Goal: Information Seeking & Learning: Learn about a topic

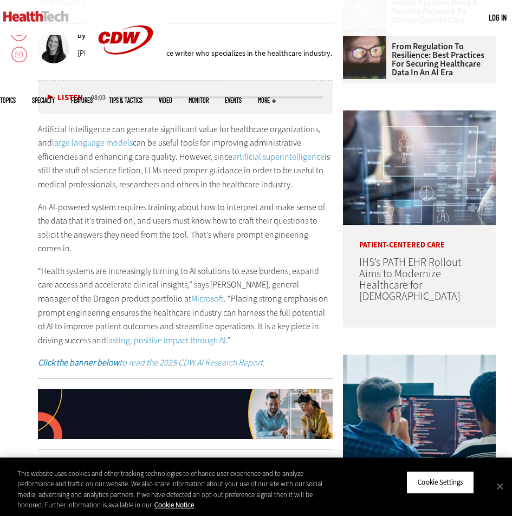
scroll to position [429, 0]
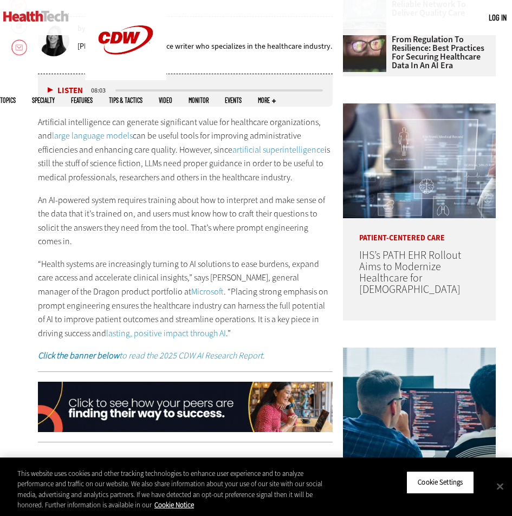
drag, startPoint x: 19, startPoint y: 226, endPoint x: 36, endPoint y: 223, distance: 17.5
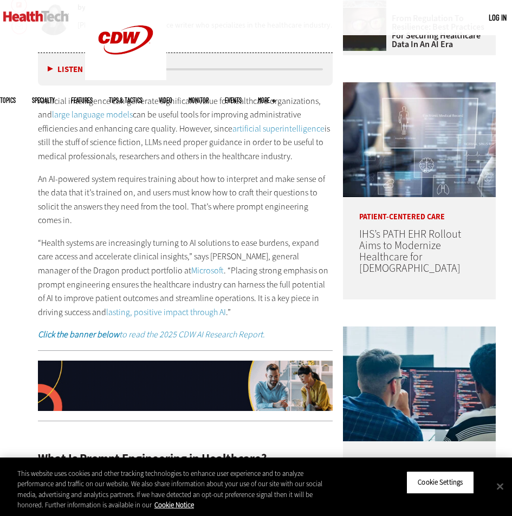
scroll to position [464, 0]
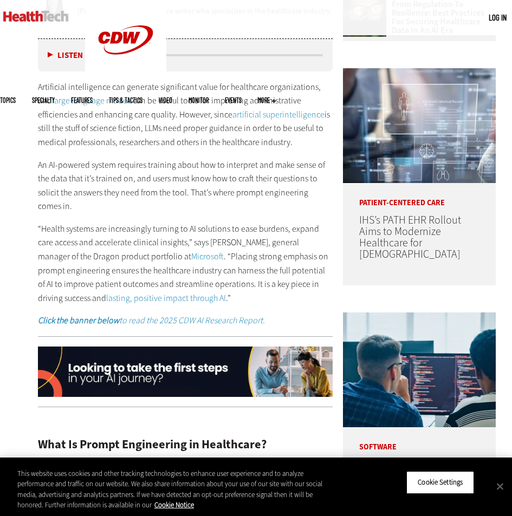
click at [140, 213] on div "Artificial intelligence can generate significant value for healthcare organizat…" at bounding box center [185, 204] width 294 height 248
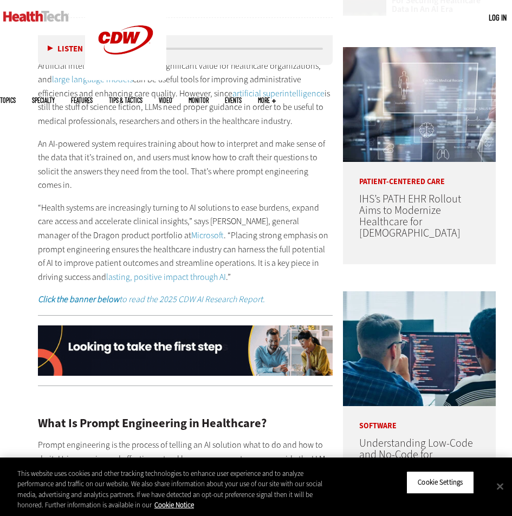
scroll to position [528, 0]
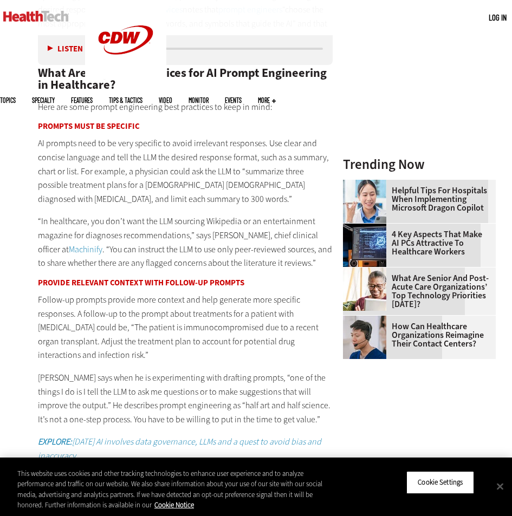
scroll to position [1040, 0]
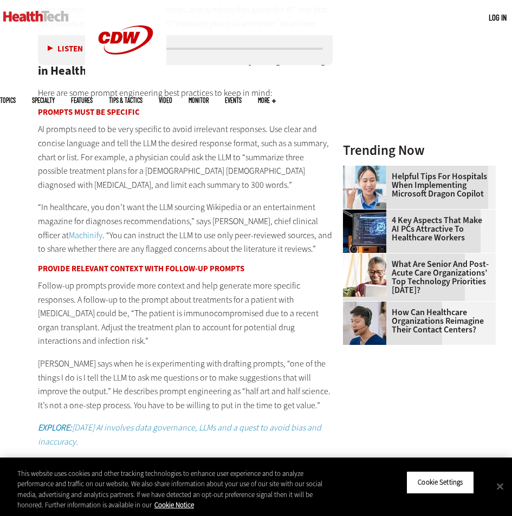
click at [247, 289] on p "Follow-up prompts provide more context and help generate more specific response…" at bounding box center [185, 313] width 294 height 69
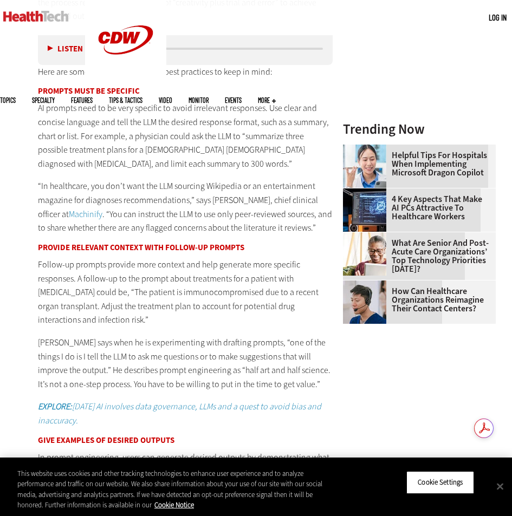
scroll to position [1068, 0]
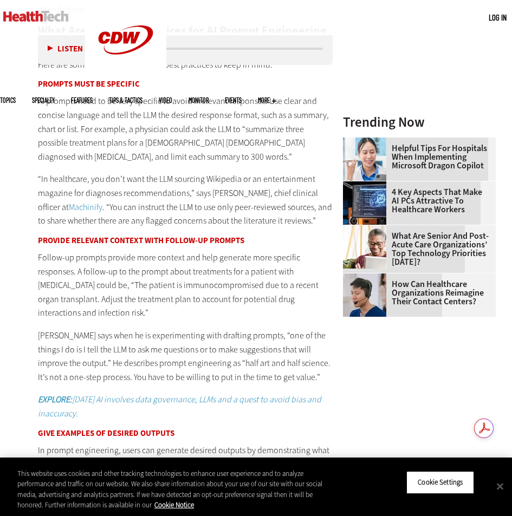
click at [268, 317] on p "Follow-up prompts provide more context and help generate more specific response…" at bounding box center [185, 285] width 294 height 69
click at [238, 323] on div "What Is Prompt Engineering in Healthcare? Prompt engineering is the process of …" at bounding box center [185, 272] width 294 height 921
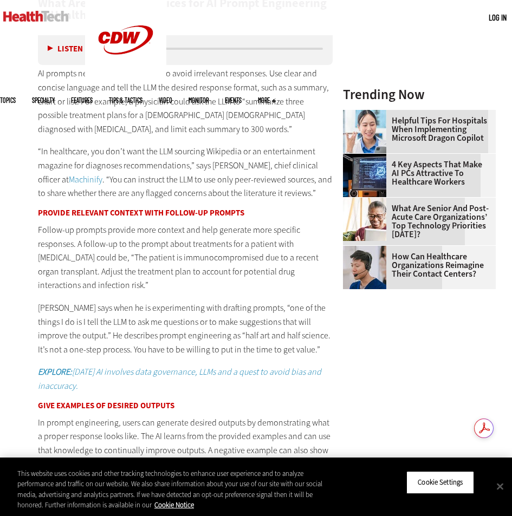
scroll to position [1110, 0]
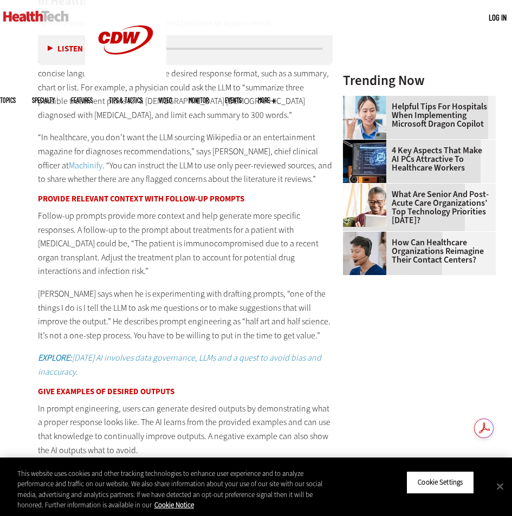
click at [273, 133] on p "“In healthcare, you don’t want the LLM sourcing Wikipedia or an entertainment m…" at bounding box center [185, 157] width 294 height 55
click at [429, 363] on main "Home » Artificial Intelligence Close New AI Research From CDW See how IT leader…" at bounding box center [256, 493] width 512 height 2656
click at [404, 379] on main "Home » Artificial Intelligence Close New AI Research From CDW See how IT leader…" at bounding box center [256, 493] width 512 height 2656
click at [399, 330] on main "Home » Artificial Intelligence Close New AI Research From CDW See how IT leader…" at bounding box center [256, 493] width 512 height 2656
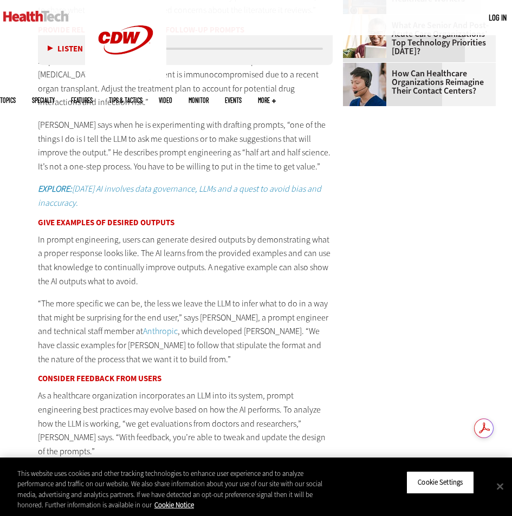
scroll to position [1286, 0]
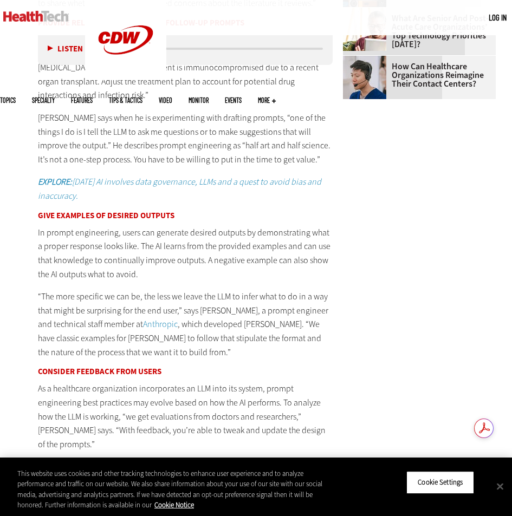
click at [395, 323] on main "Home » Artificial Intelligence Close New AI Research From CDW See how IT leader…" at bounding box center [256, 317] width 512 height 2656
click at [391, 298] on main "Home » Artificial Intelligence Close New AI Research From CDW See how IT leader…" at bounding box center [256, 317] width 512 height 2656
click at [390, 304] on main "Home » Artificial Intelligence Close New AI Research From CDW See how IT leader…" at bounding box center [256, 317] width 512 height 2656
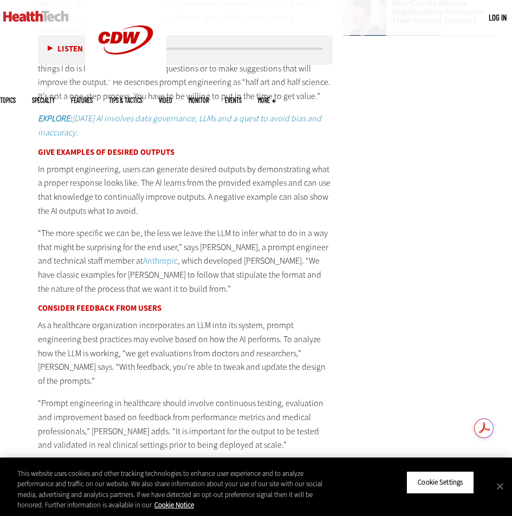
scroll to position [1356, 0]
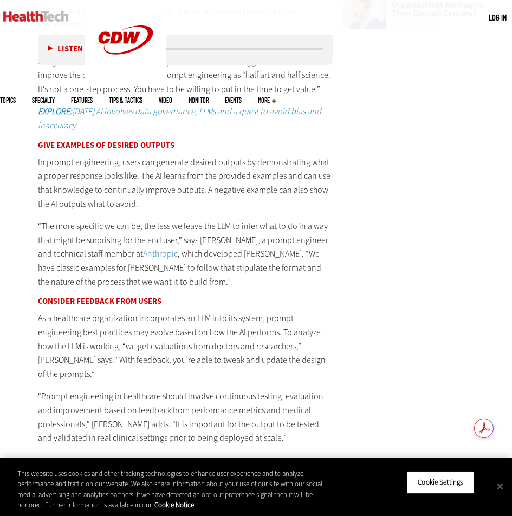
click at [373, 379] on main "Home » Artificial Intelligence Close New AI Research From CDW See how IT leader…" at bounding box center [256, 247] width 512 height 2656
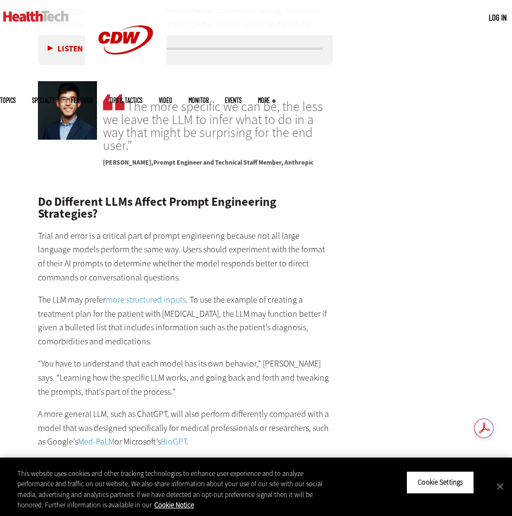
scroll to position [1808, 0]
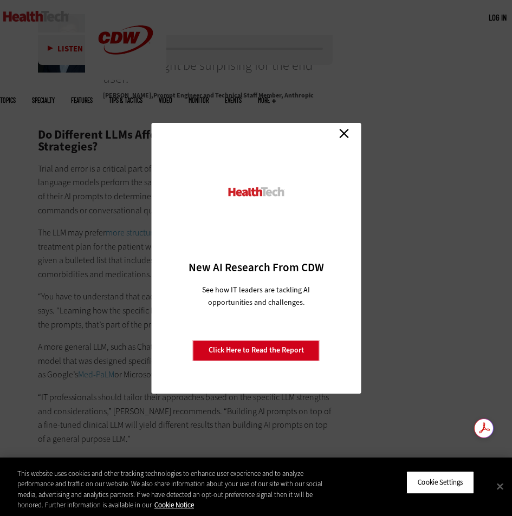
click at [340, 133] on link "Close" at bounding box center [344, 134] width 16 height 16
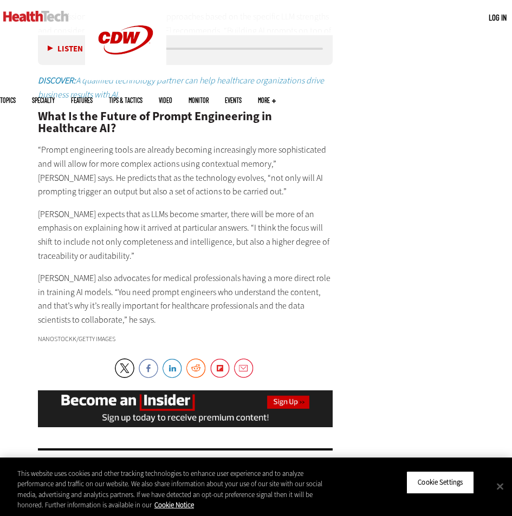
scroll to position [2133, 0]
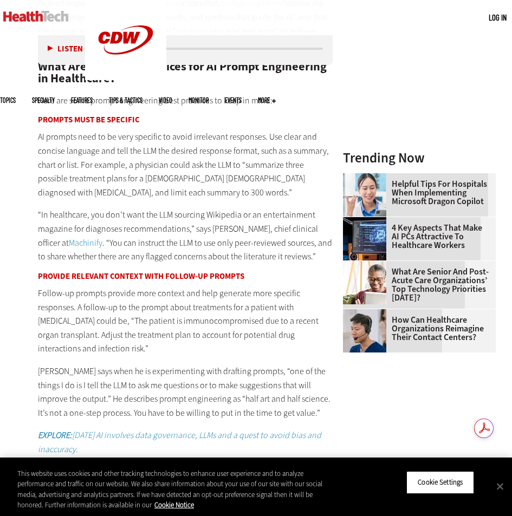
scroll to position [1039, 0]
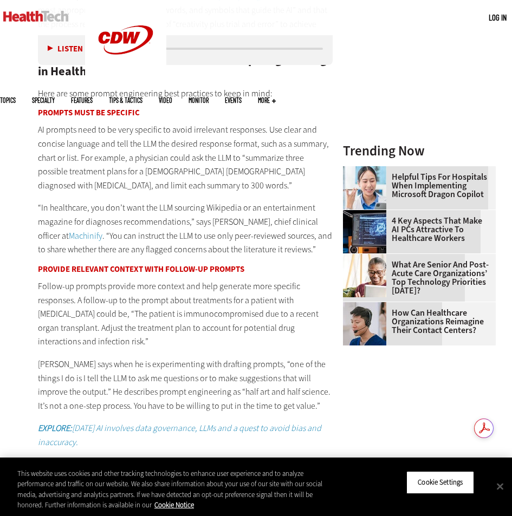
click at [256, 348] on p "Follow-up prompts provide more context and help generate more specific response…" at bounding box center [185, 313] width 294 height 69
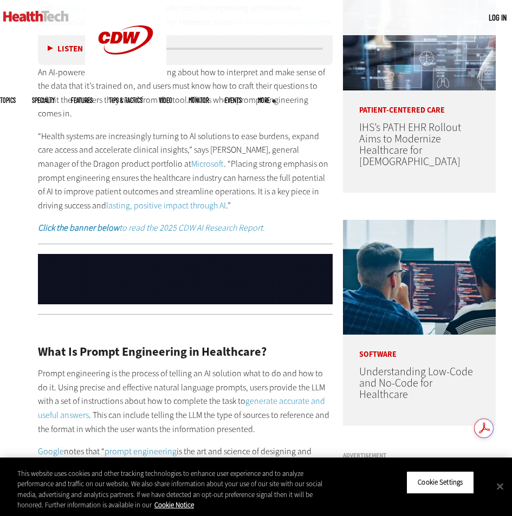
scroll to position [382, 0]
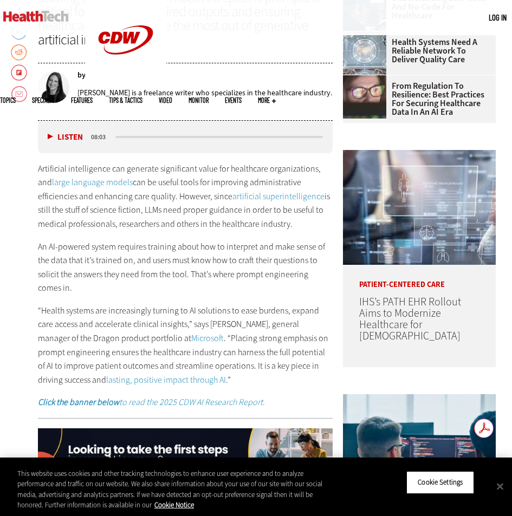
click at [253, 290] on p "An AI-powered system requires training about how to interpret and make sense of…" at bounding box center [185, 267] width 294 height 55
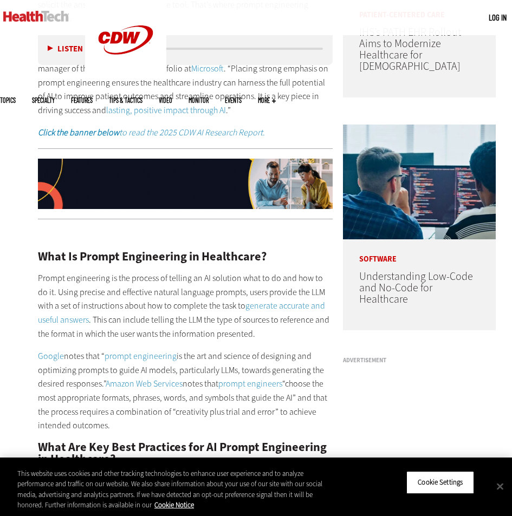
scroll to position [689, 0]
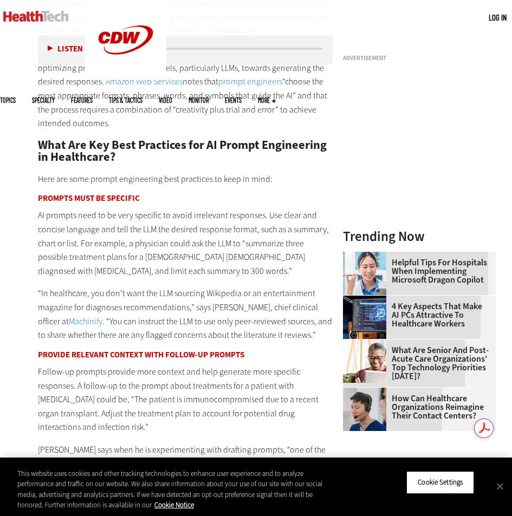
scroll to position [0, 0]
click at [103, 279] on div "What Is Prompt Engineering in Healthcare? Prompt engineering is the process of …" at bounding box center [185, 386] width 294 height 921
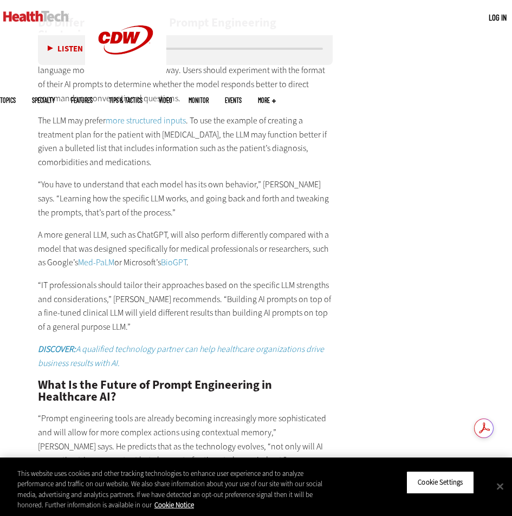
scroll to position [1935, 0]
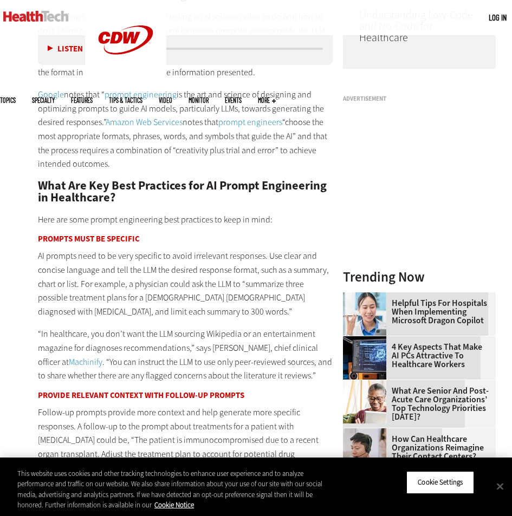
scroll to position [927, 0]
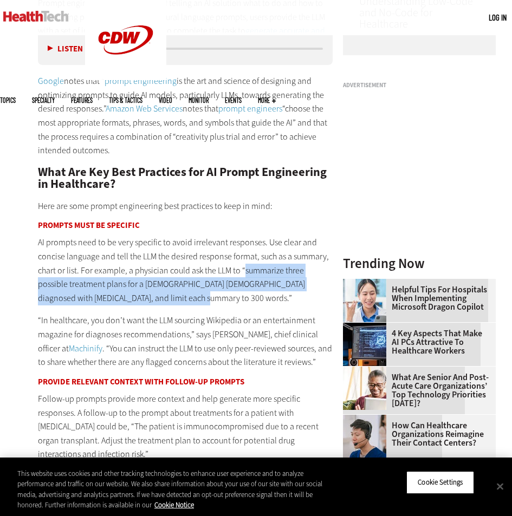
drag, startPoint x: 245, startPoint y: 271, endPoint x: 156, endPoint y: 292, distance: 91.9
click at [156, 292] on p "AI prompts need to be very specific to avoid irrelevant responses. Use clear an…" at bounding box center [185, 269] width 294 height 69
copy p "summarize three possible treatment plans for a [DEMOGRAPHIC_DATA] [DEMOGRAPHIC_…"
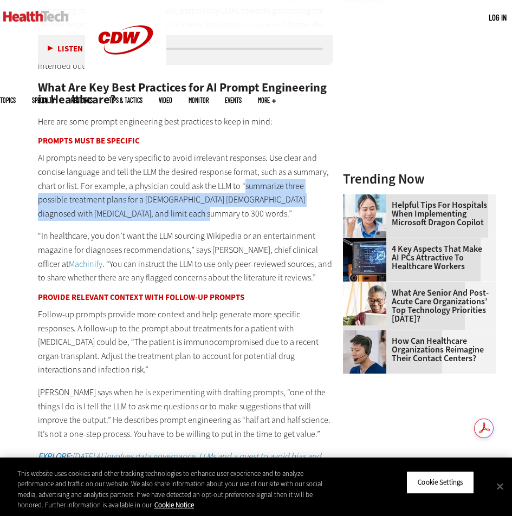
scroll to position [1025, 0]
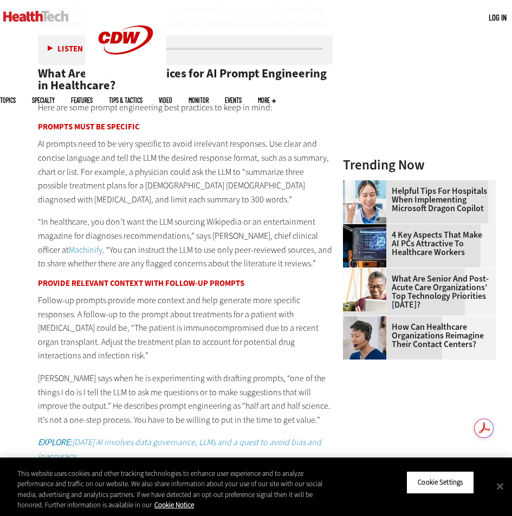
click at [185, 351] on p "Follow-up prompts provide more context and help generate more specific response…" at bounding box center [185, 327] width 294 height 69
drag, startPoint x: 77, startPoint y: 329, endPoint x: 111, endPoint y: 332, distance: 34.2
click at [111, 332] on p "Follow-up prompts provide more context and help generate more specific response…" at bounding box center [185, 327] width 294 height 69
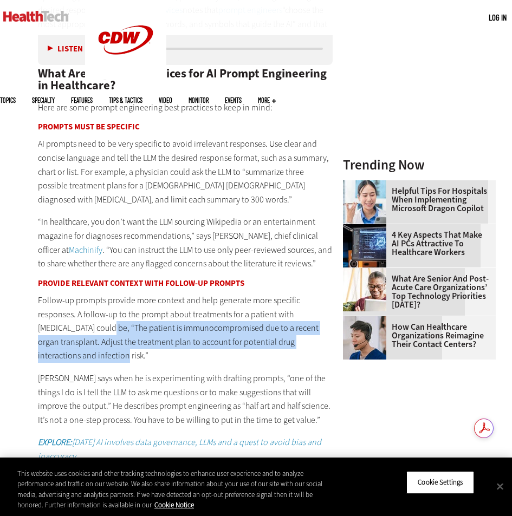
drag, startPoint x: 77, startPoint y: 327, endPoint x: 52, endPoint y: 355, distance: 37.2
click at [52, 355] on p "Follow-up prompts provide more context and help generate more specific response…" at bounding box center [185, 327] width 294 height 69
copy p "The patient is immunocompromised due to a recent organ transplant. Adjust the t…"
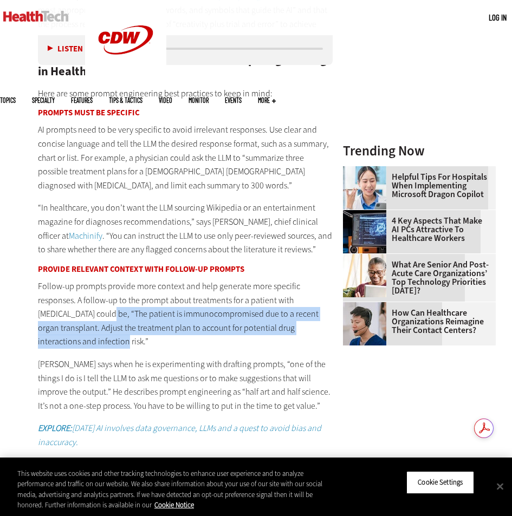
scroll to position [1053, 0]
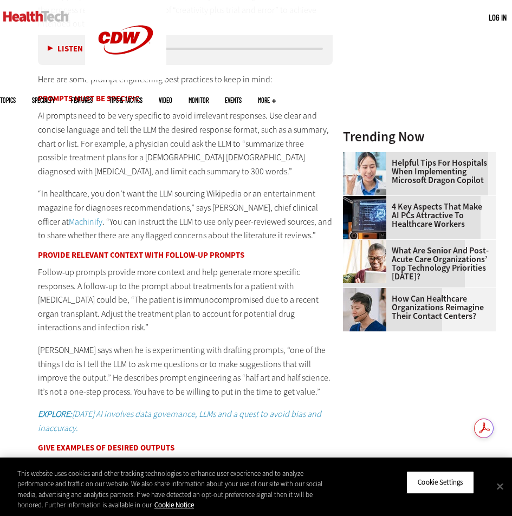
click at [325, 376] on p "[PERSON_NAME] says when he is experimenting with drafting prompts, “one of the …" at bounding box center [185, 370] width 294 height 55
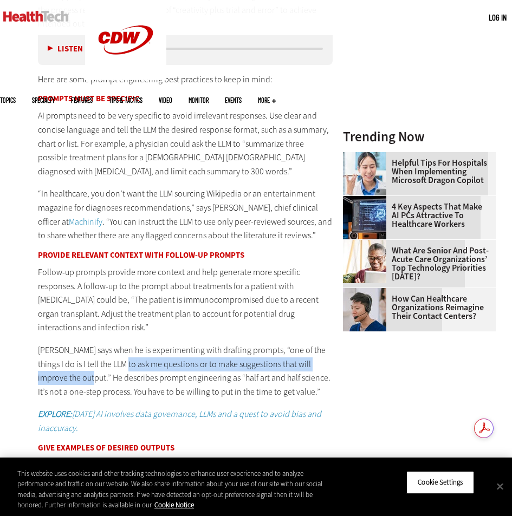
drag, startPoint x: 115, startPoint y: 364, endPoint x: 64, endPoint y: 379, distance: 53.1
click at [64, 379] on p "[PERSON_NAME] says when he is experimenting with drafting prompts, “one of the …" at bounding box center [185, 370] width 294 height 55
copy p "sk me questions or to make suggestions that will improve the output."
